Goal: Ask a question

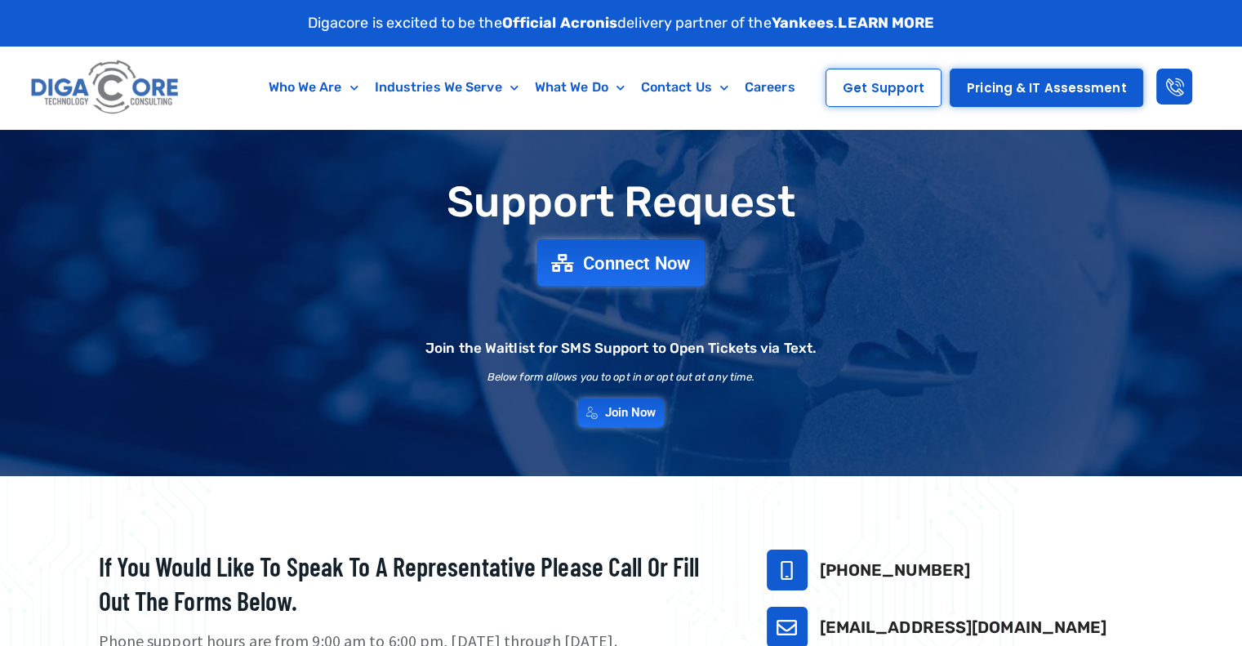
click at [617, 256] on span "Connect Now" at bounding box center [637, 263] width 108 height 18
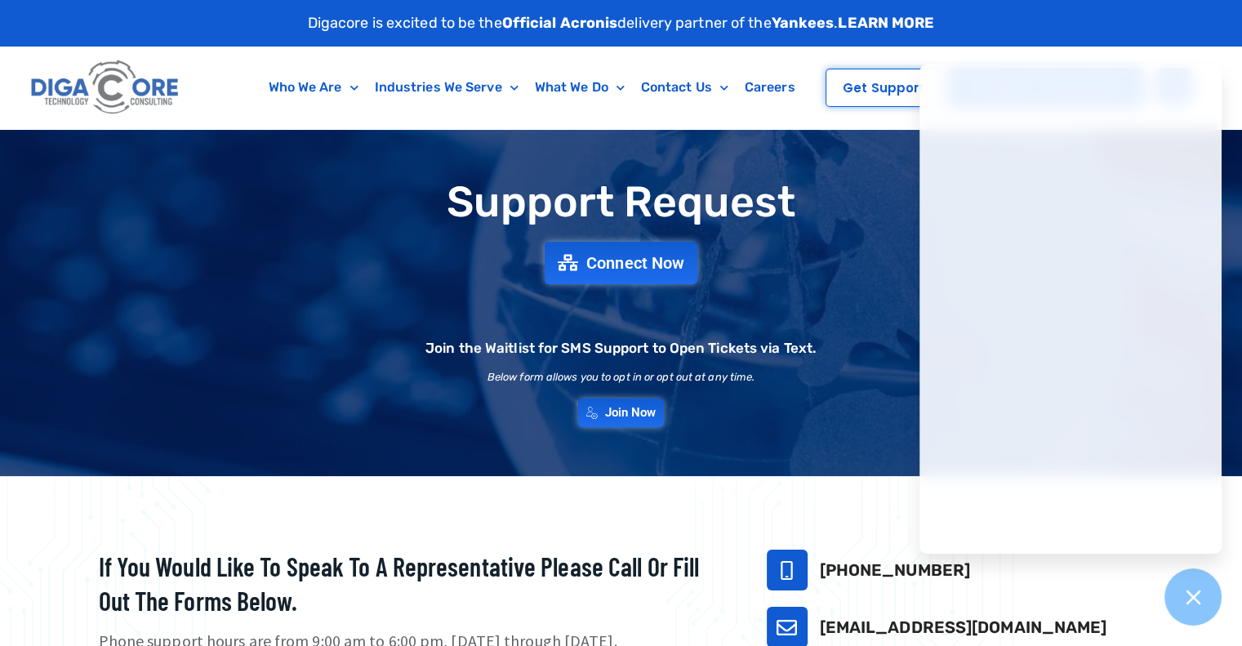
click at [787, 174] on div "Support Request Connect Now Join the Waitlist for SMS Support to Open Tickets v…" at bounding box center [621, 303] width 1143 height 265
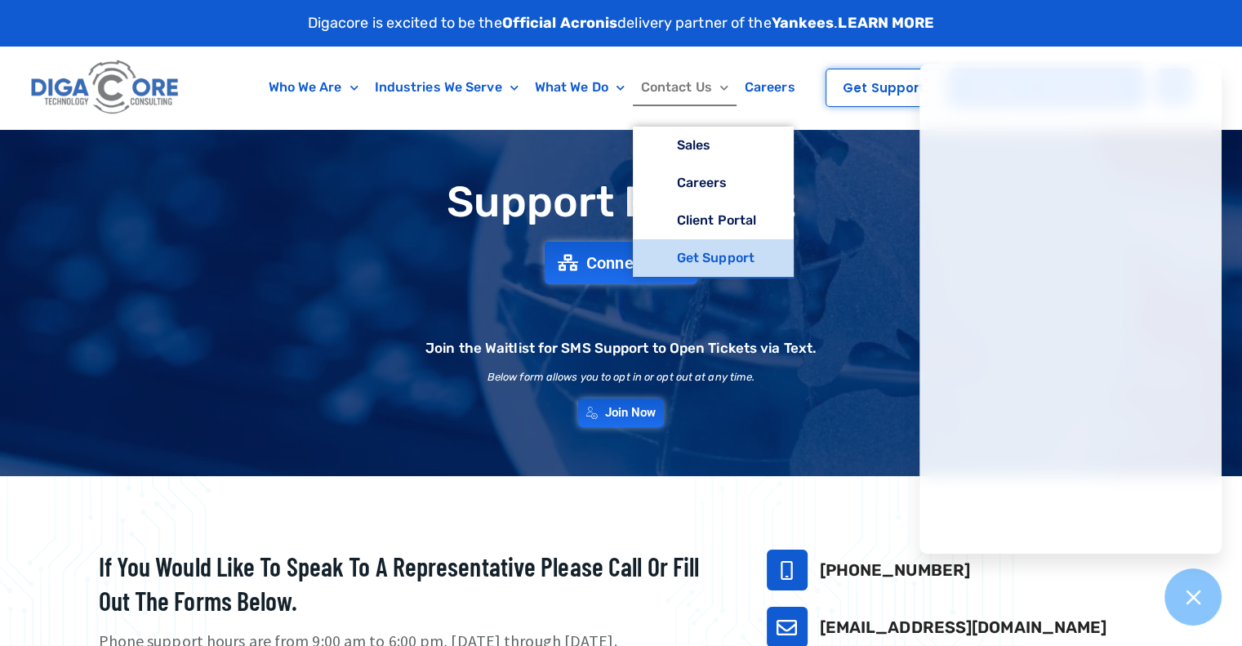
click at [723, 256] on link "Get Support" at bounding box center [713, 258] width 161 height 38
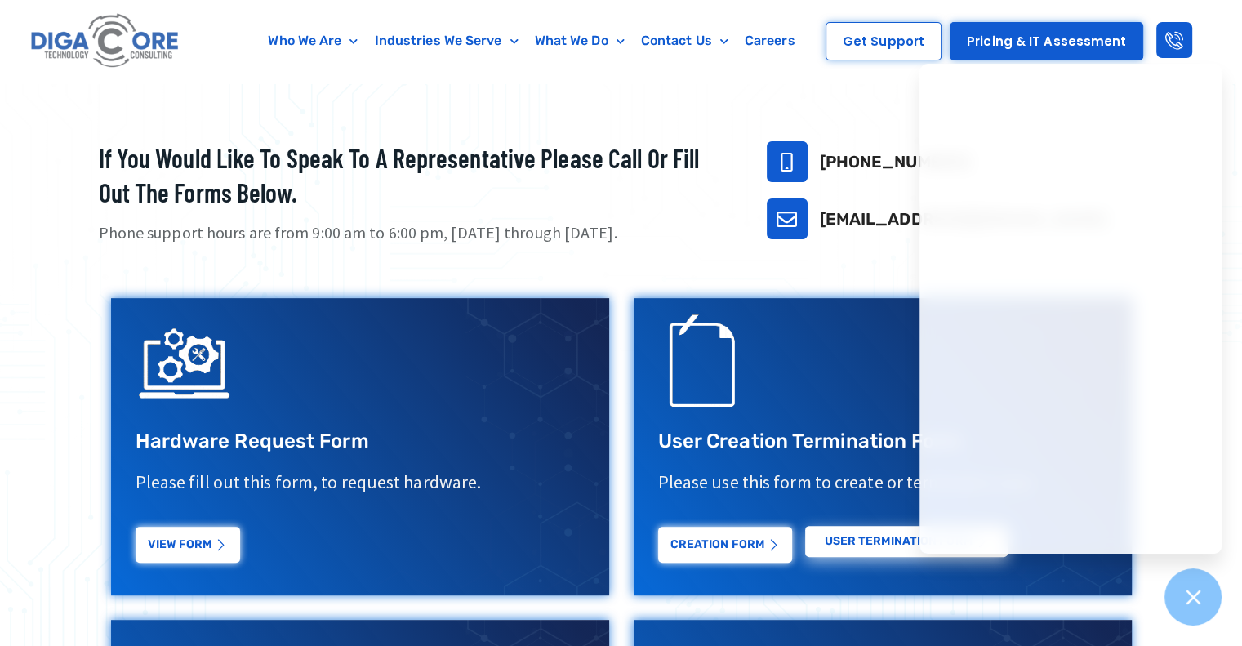
scroll to position [490, 0]
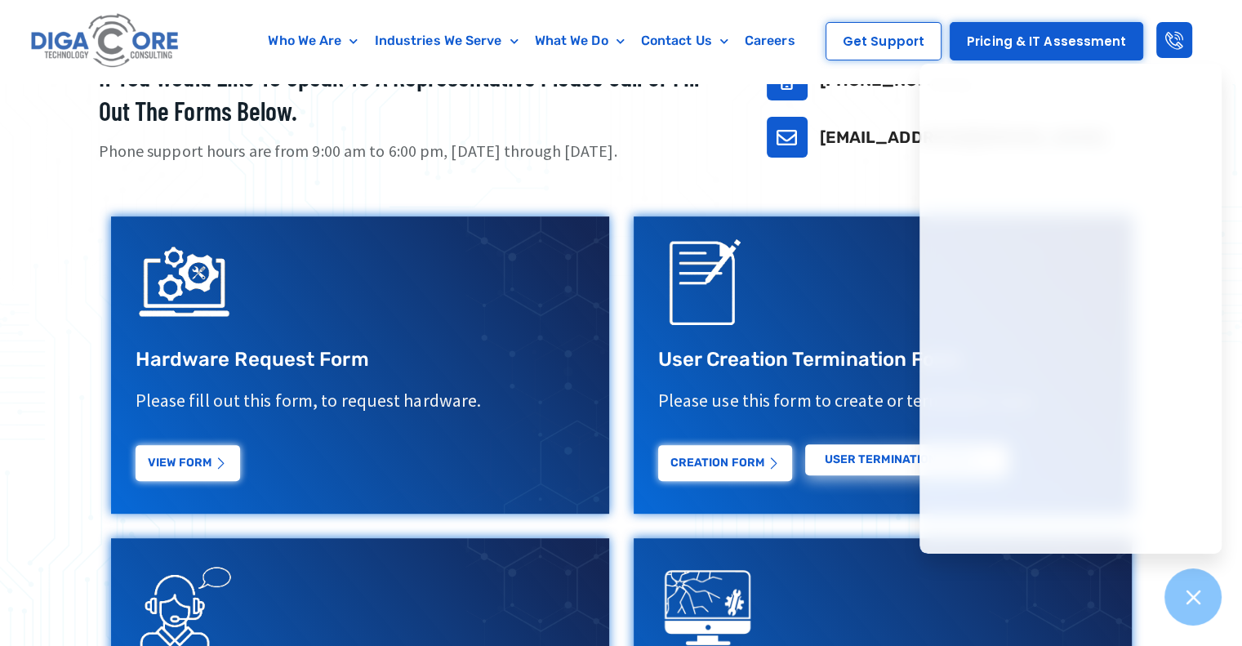
click at [847, 179] on div "If you would like to speak to a representative please call or fill out the form…" at bounding box center [622, 447] width 1062 height 792
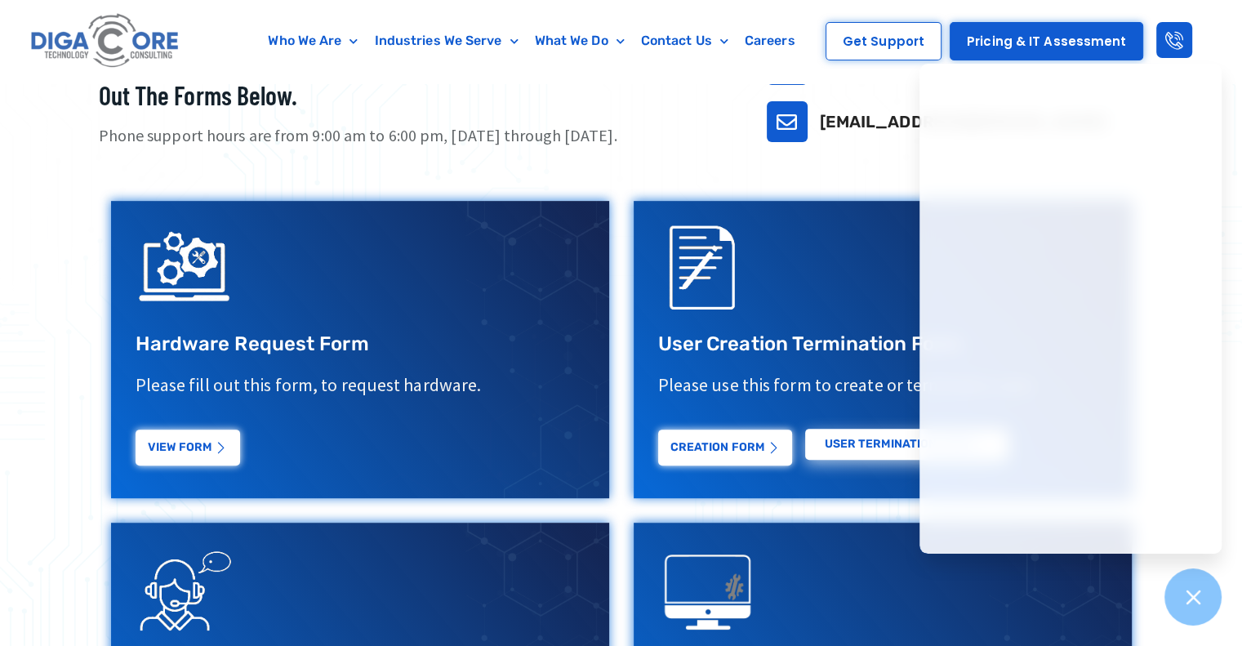
scroll to position [265, 0]
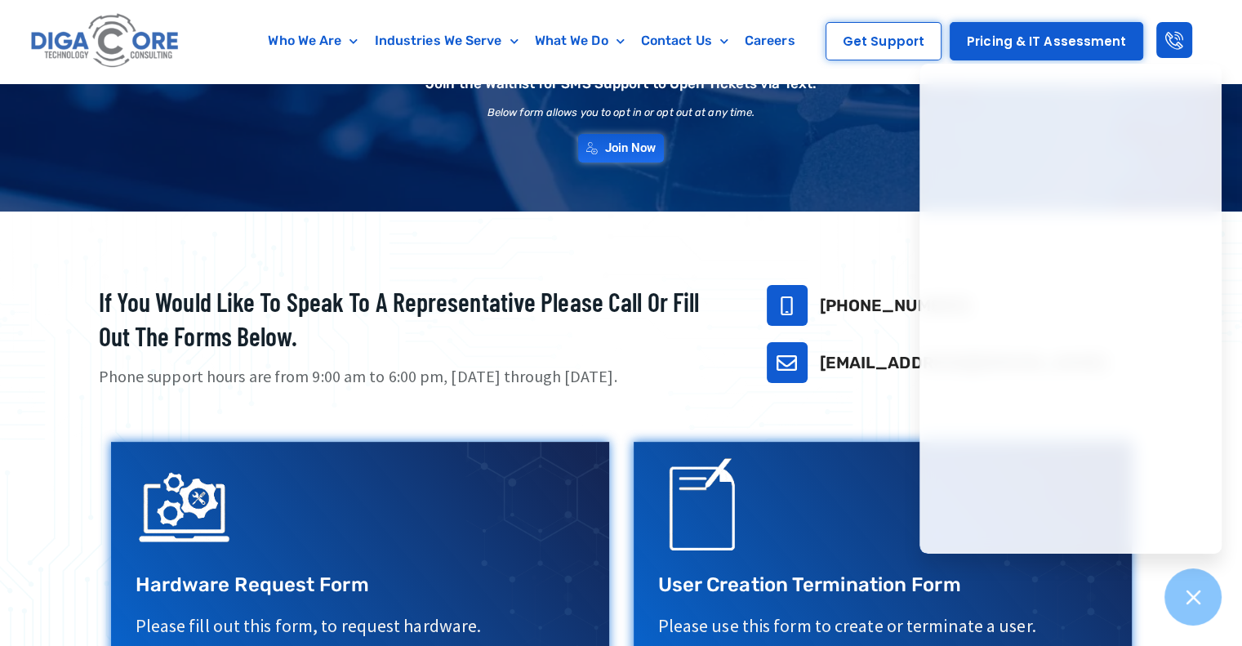
click at [853, 363] on link "[EMAIL_ADDRESS][DOMAIN_NAME]" at bounding box center [964, 363] width 288 height 20
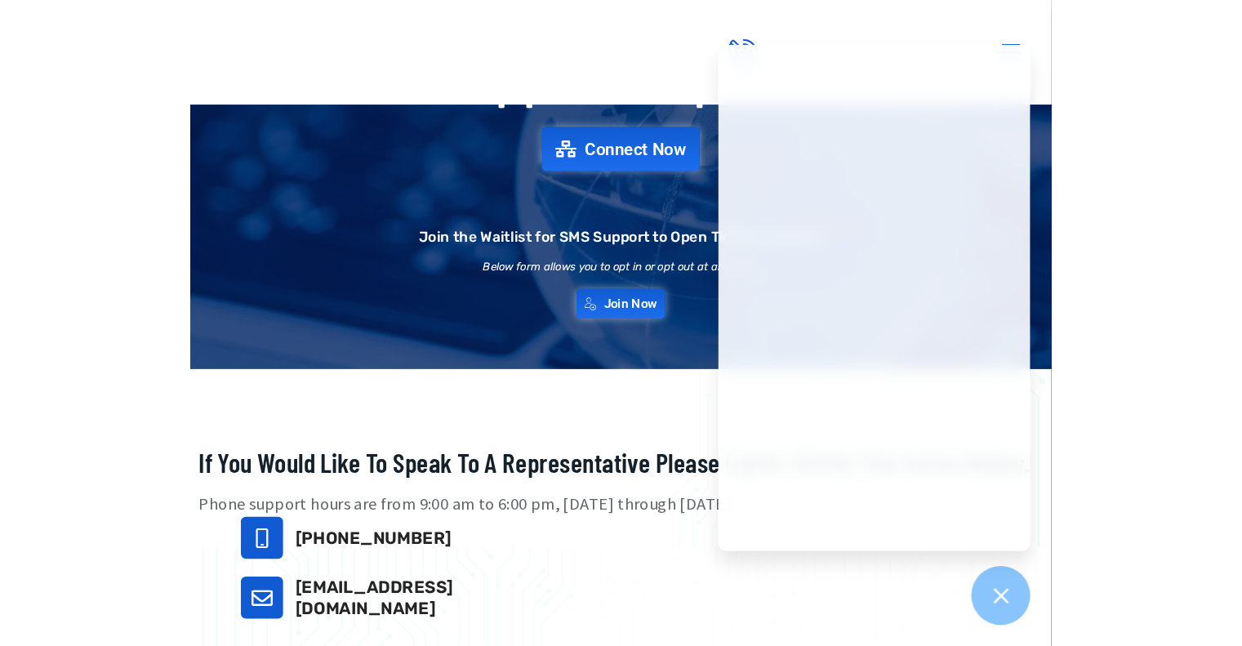
scroll to position [59, 0]
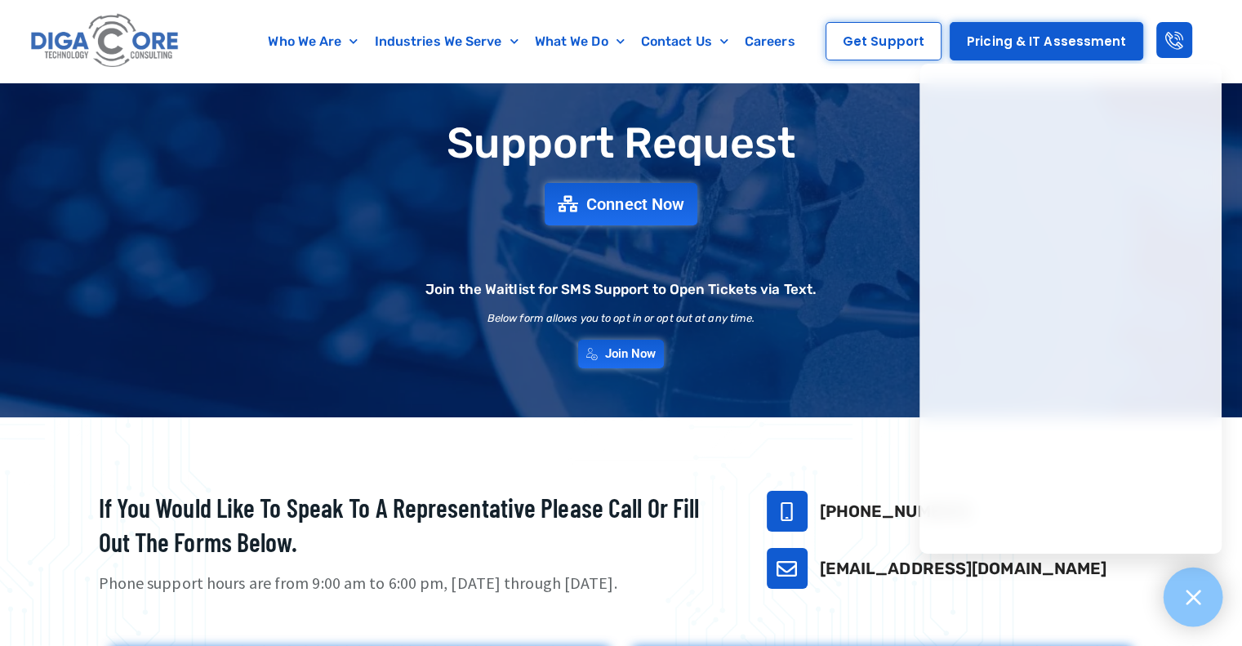
click at [1202, 600] on icon at bounding box center [1193, 596] width 21 height 21
